Goal: Manage account settings

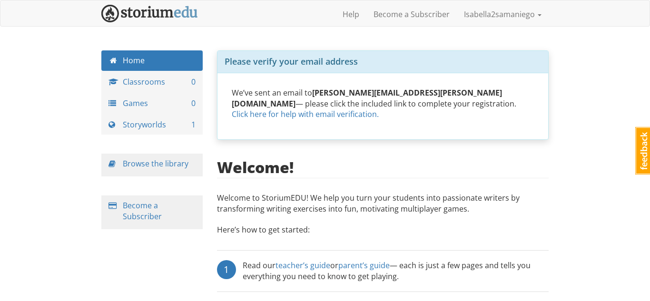
click at [138, 29] on div "isabella2samaniego Isabella2samaniego 1 Toggle navigation Help Become a Subscri…" at bounding box center [325, 239] width 650 height 478
click at [152, 14] on img at bounding box center [149, 14] width 97 height 18
click at [154, 15] on img at bounding box center [149, 14] width 97 height 18
click at [480, 15] on link "Isabella2samaniego" at bounding box center [502, 14] width 92 height 24
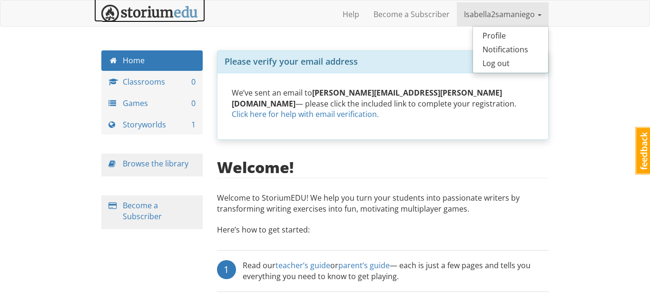
click at [182, 3] on link at bounding box center [149, 10] width 111 height 24
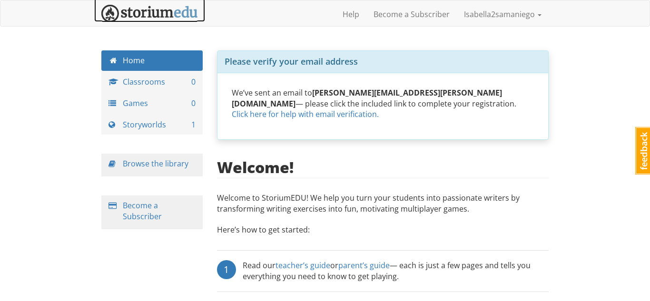
click at [116, 20] on img at bounding box center [149, 14] width 97 height 18
click at [102, 5] on img at bounding box center [149, 14] width 97 height 18
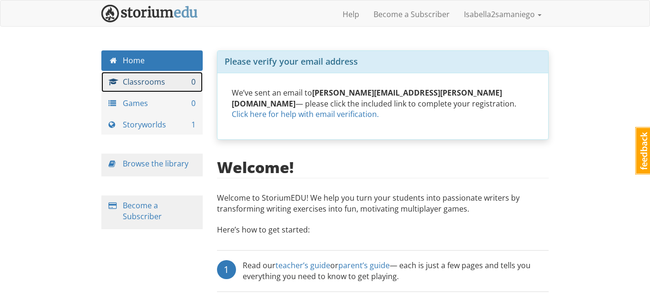
click at [173, 88] on link "Classrooms 0" at bounding box center [151, 82] width 101 height 20
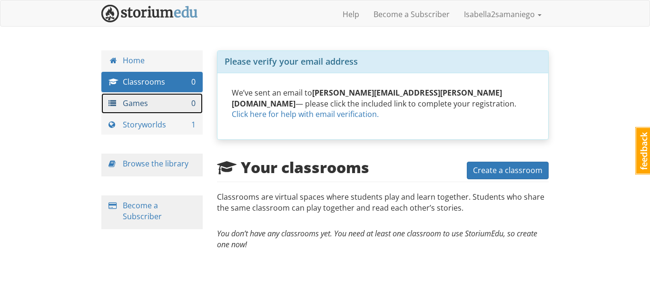
click at [175, 108] on link "Games 0" at bounding box center [151, 103] width 101 height 20
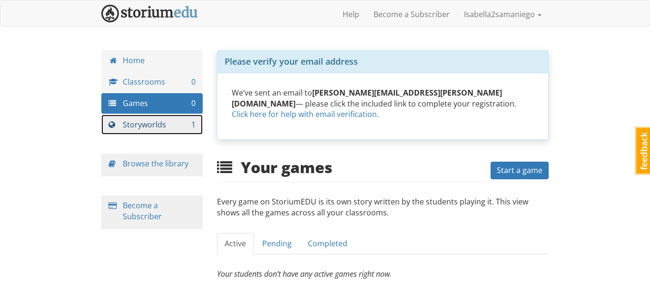
click at [163, 122] on link "Storyworlds 1" at bounding box center [151, 125] width 101 height 20
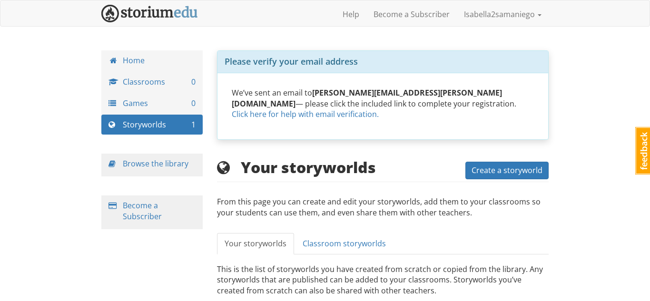
click at [185, 152] on div "Home Classrooms 0 Games 0 Storyworlds 1 Browse the library Become a Subscriber" at bounding box center [152, 149] width 116 height 198
click at [177, 165] on link "Browse the library" at bounding box center [156, 163] width 66 height 10
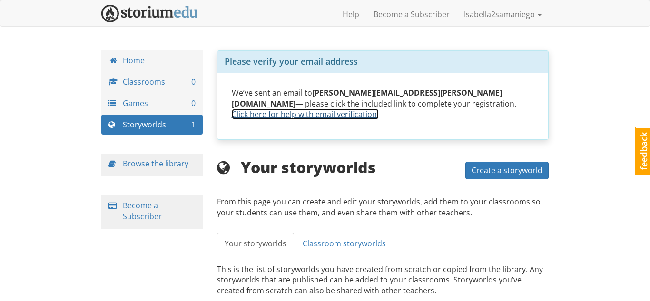
click at [378, 109] on link "Click here for help with email verification." at bounding box center [305, 114] width 147 height 10
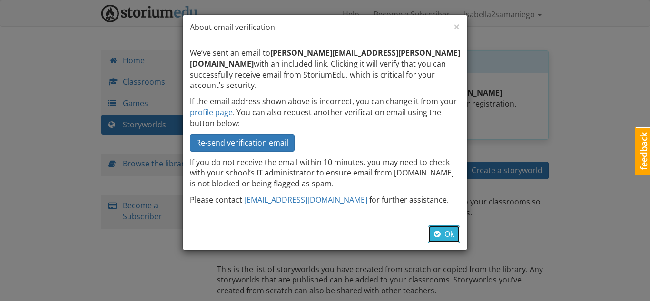
click at [446, 225] on button "Ok" at bounding box center [443, 234] width 32 height 18
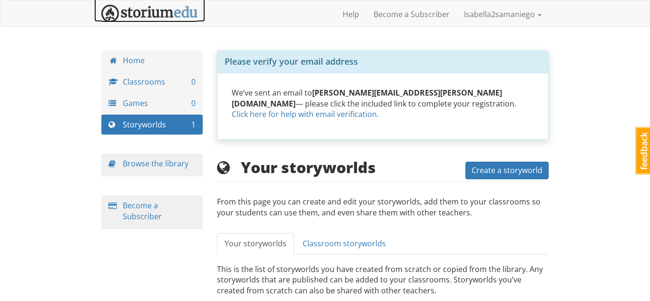
click at [165, 9] on img at bounding box center [149, 14] width 97 height 18
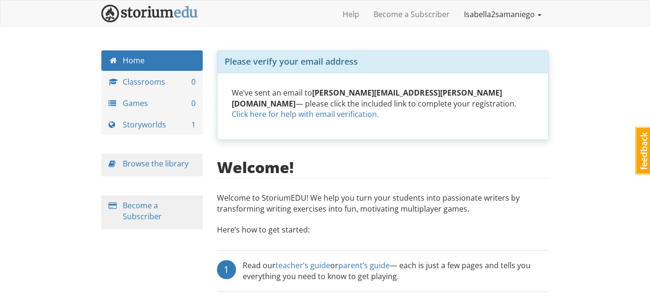
click at [528, 17] on link "Isabella2samaniego" at bounding box center [502, 14] width 92 height 24
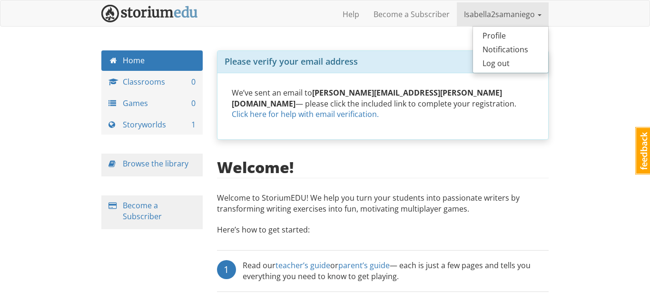
click at [435, 74] on div "We’ve sent an email to isabella.samaniego.03@student.ssttx.org — please click t…" at bounding box center [382, 106] width 331 height 67
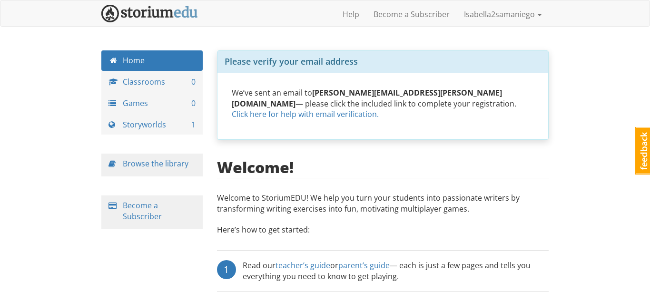
click at [487, 28] on div "isabella2samaniego Isabella2samaniego 1 Toggle navigation Help Become a Subscri…" at bounding box center [325, 239] width 650 height 478
click at [494, 18] on link "Isabella2samaniego" at bounding box center [502, 14] width 92 height 24
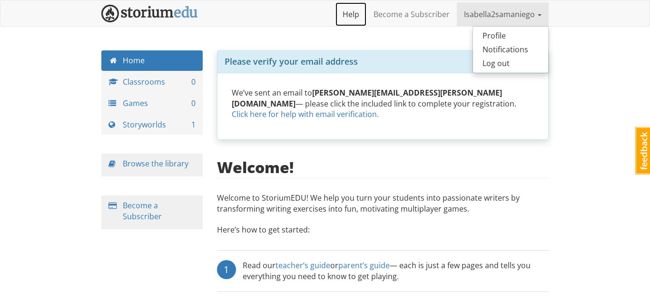
click at [346, 6] on link "Help" at bounding box center [350, 14] width 31 height 24
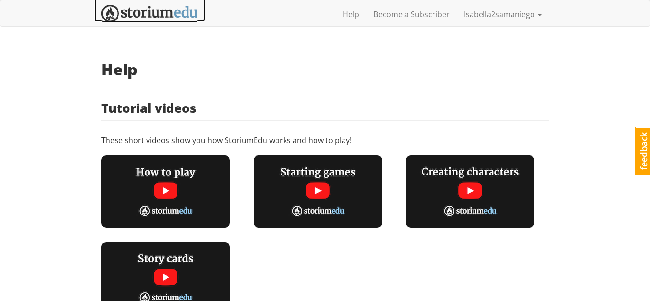
click at [165, 4] on link at bounding box center [149, 10] width 111 height 24
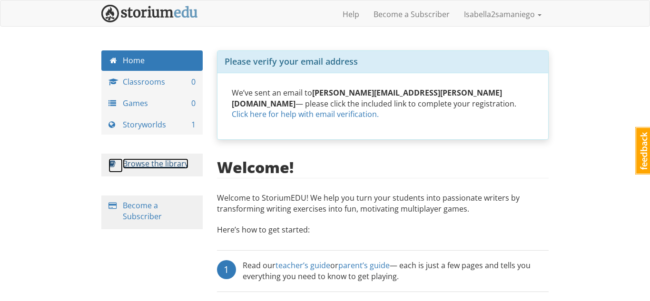
click at [151, 165] on link "Browse the library" at bounding box center [156, 163] width 66 height 10
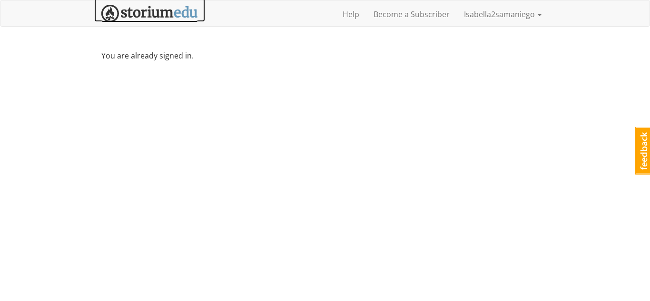
click at [136, 1] on link at bounding box center [149, 10] width 111 height 24
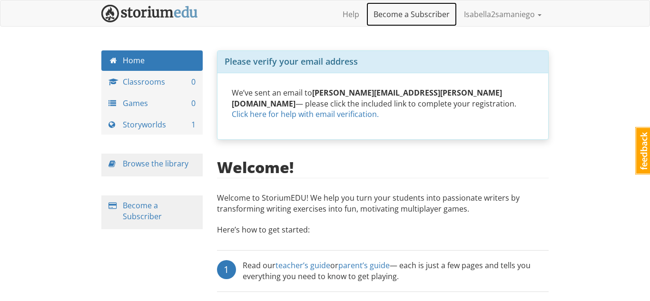
click at [441, 24] on link "Become a Subscriber" at bounding box center [411, 14] width 90 height 24
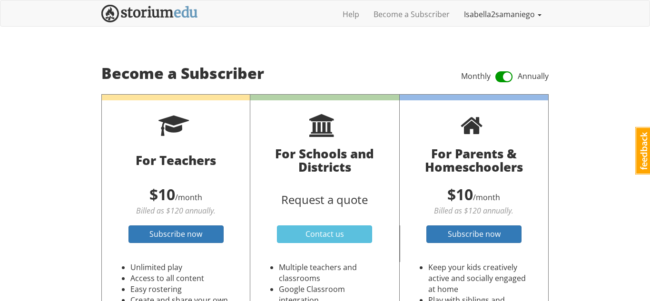
click at [465, 24] on link "Isabella2samaniego" at bounding box center [502, 14] width 92 height 24
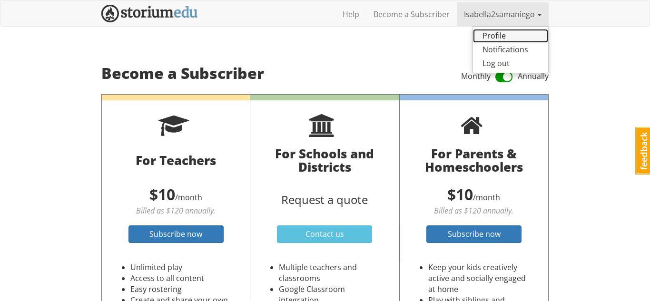
click at [504, 40] on link "Profile" at bounding box center [510, 36] width 75 height 14
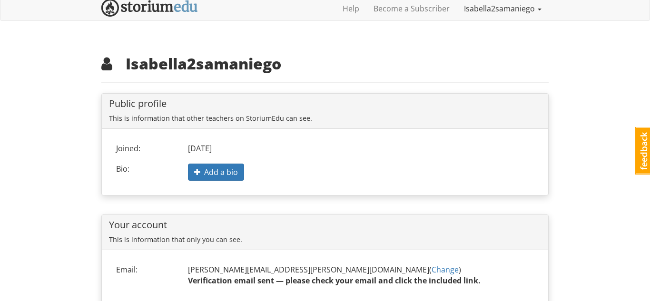
scroll to position [9, 0]
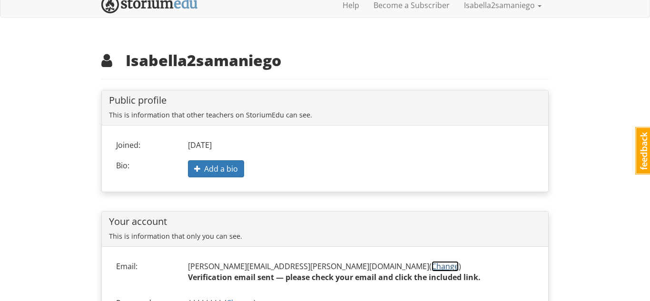
click at [431, 265] on link "Change" at bounding box center [444, 266] width 27 height 10
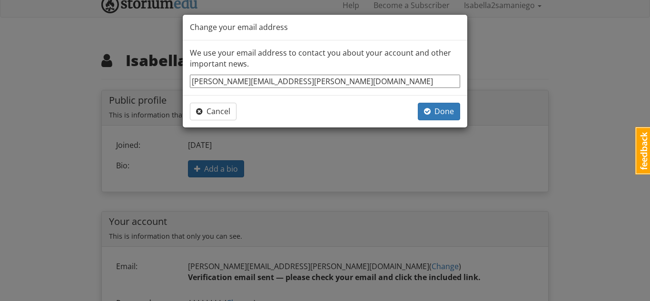
drag, startPoint x: 349, startPoint y: 78, endPoint x: 115, endPoint y: 85, distance: 233.6
click at [115, 85] on div "Change your email address We use your email address to contact you about your a…" at bounding box center [325, 150] width 650 height 301
type input "[EMAIL_ADDRESS][DOMAIN_NAME]"
click at [427, 108] on span "button" at bounding box center [427, 111] width 7 height 8
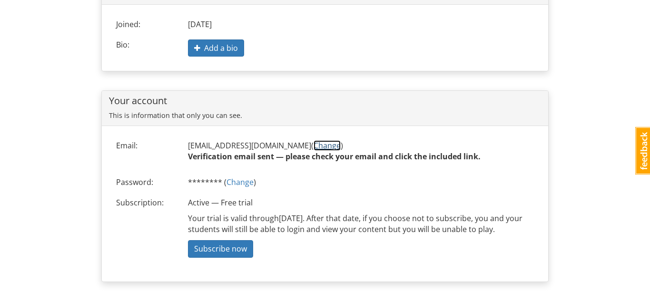
scroll to position [0, 0]
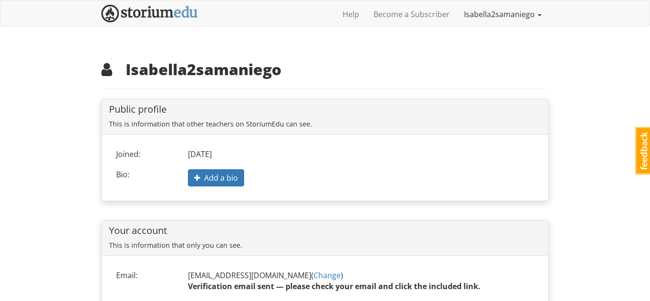
click at [507, 11] on link "Isabella2samaniego" at bounding box center [502, 14] width 92 height 24
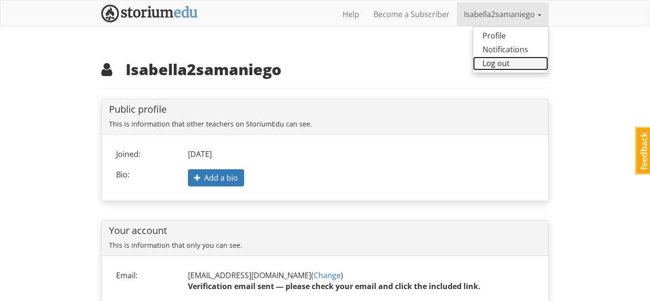
click at [494, 58] on link "Log out" at bounding box center [510, 64] width 75 height 14
